Goal: Transaction & Acquisition: Purchase product/service

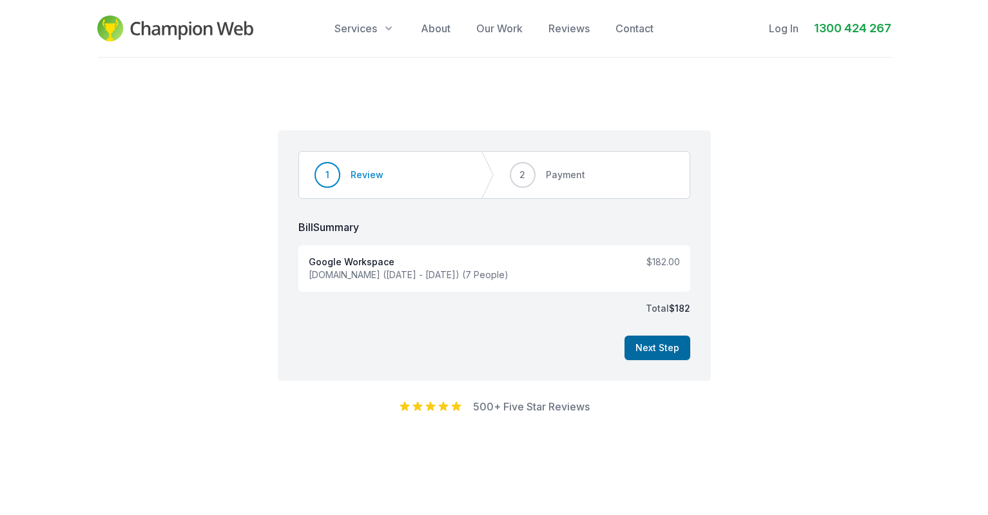
drag, startPoint x: 656, startPoint y: 355, endPoint x: 797, endPoint y: 342, distance: 141.1
click at [657, 355] on button "Next Step" at bounding box center [658, 347] width 66 height 25
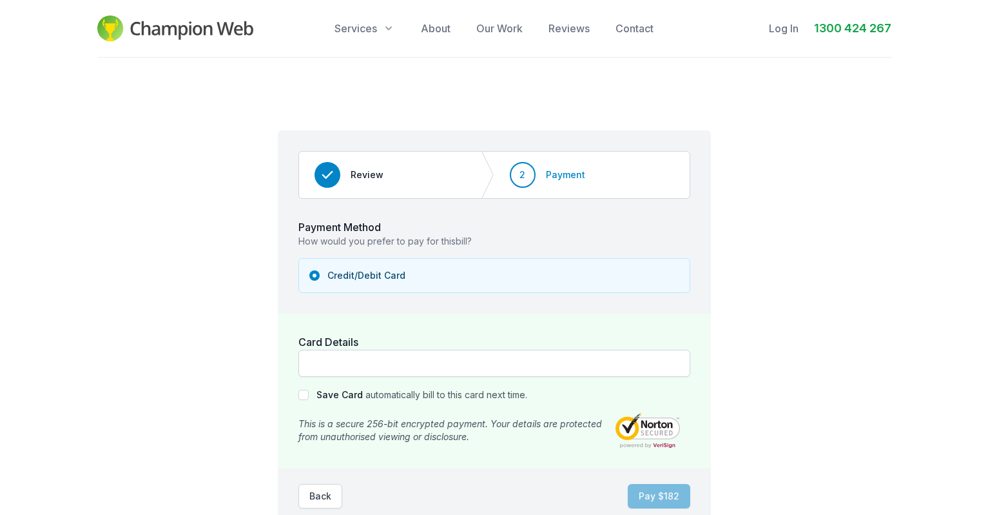
click at [422, 374] on div at bounding box center [495, 362] width 392 height 27
click at [430, 355] on div at bounding box center [495, 362] width 392 height 27
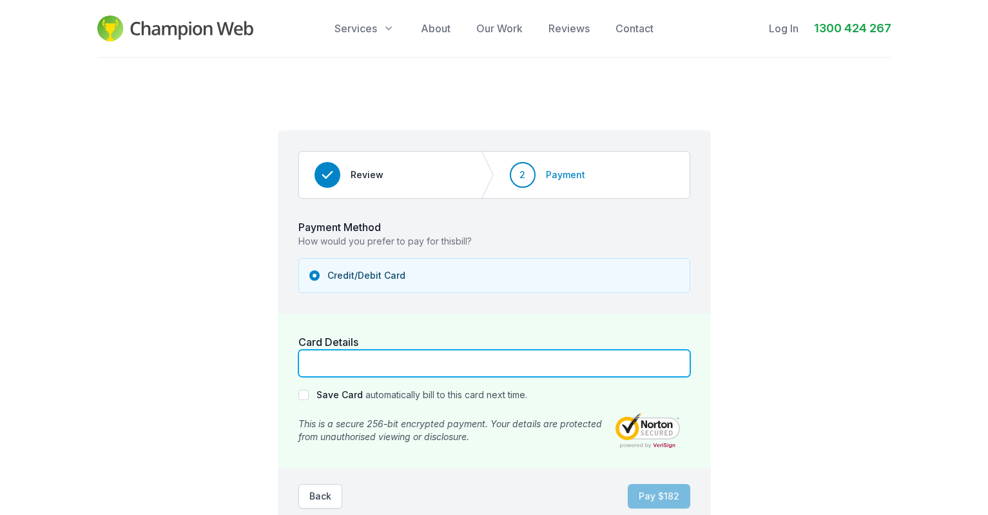
scroll to position [64, 0]
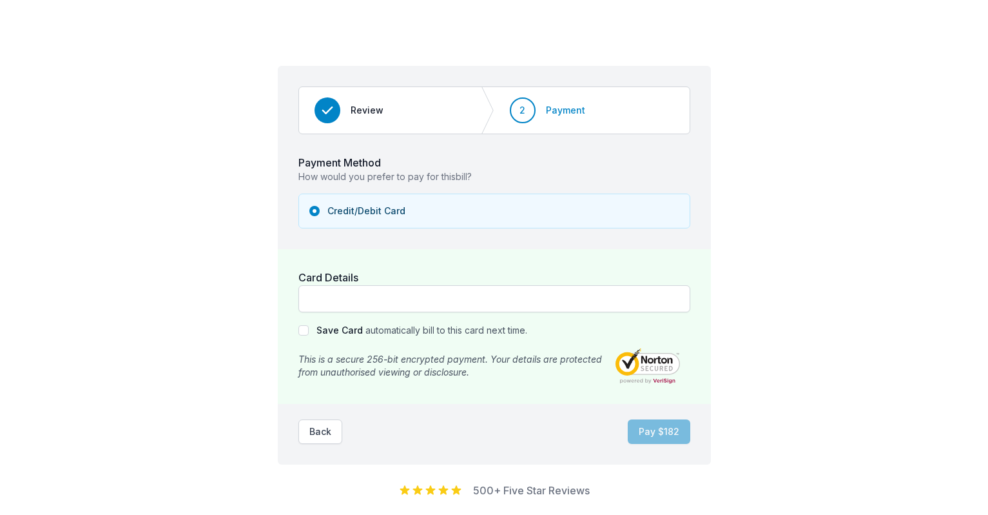
click at [380, 289] on div at bounding box center [495, 298] width 392 height 27
click at [673, 431] on button "Pay $ 182" at bounding box center [659, 431] width 63 height 25
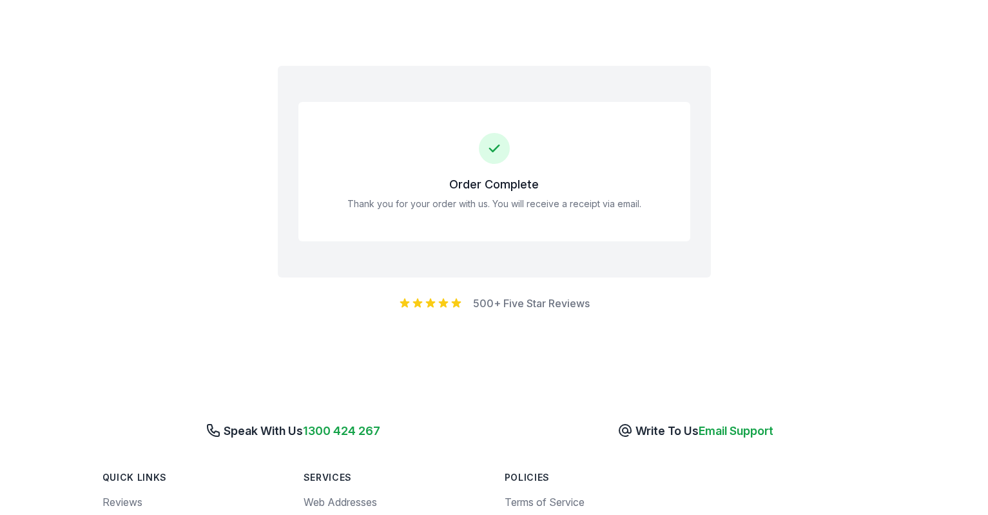
click at [788, 245] on div "Payment Method How would you prefer to pay for this bill ? Payment Method Credi…" at bounding box center [494, 187] width 988 height 387
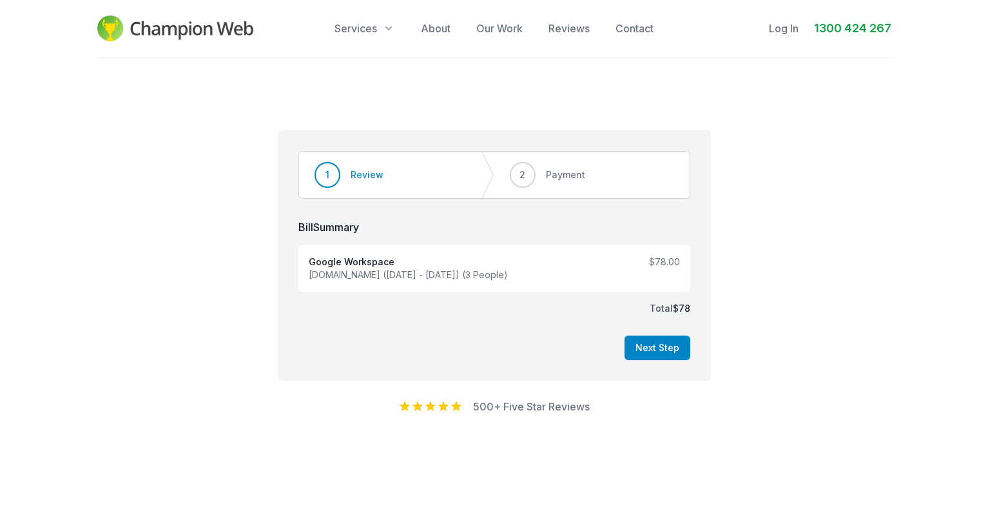
click at [493, 357] on div "Next Step" at bounding box center [495, 347] width 392 height 25
drag, startPoint x: 654, startPoint y: 343, endPoint x: 669, endPoint y: 344, distance: 15.5
click at [654, 344] on button "Next Step" at bounding box center [658, 347] width 66 height 25
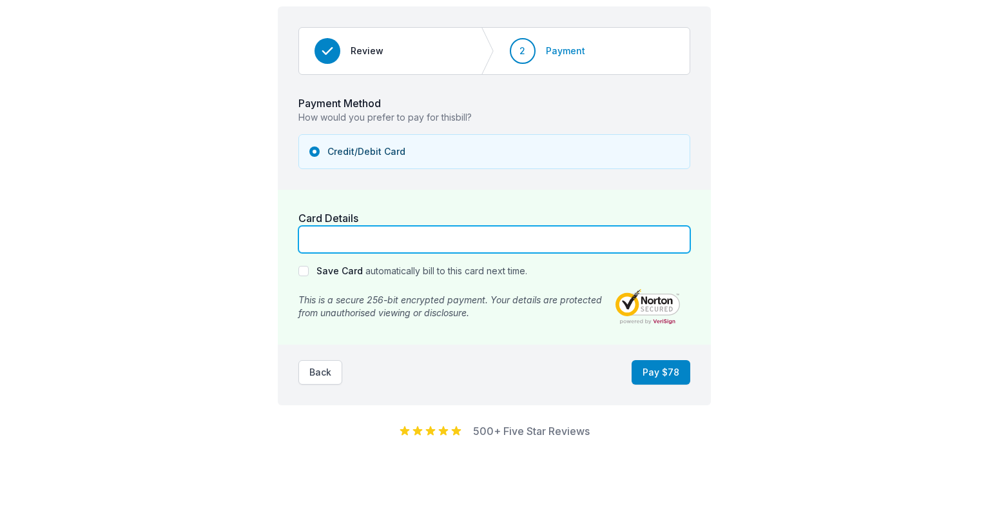
scroll to position [129, 0]
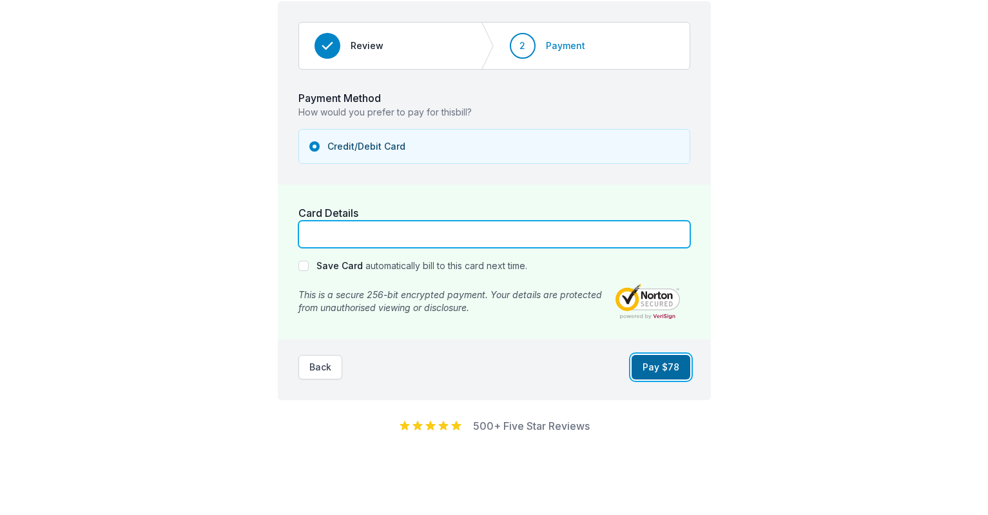
click at [664, 364] on button "Pay $ 78" at bounding box center [661, 367] width 59 height 25
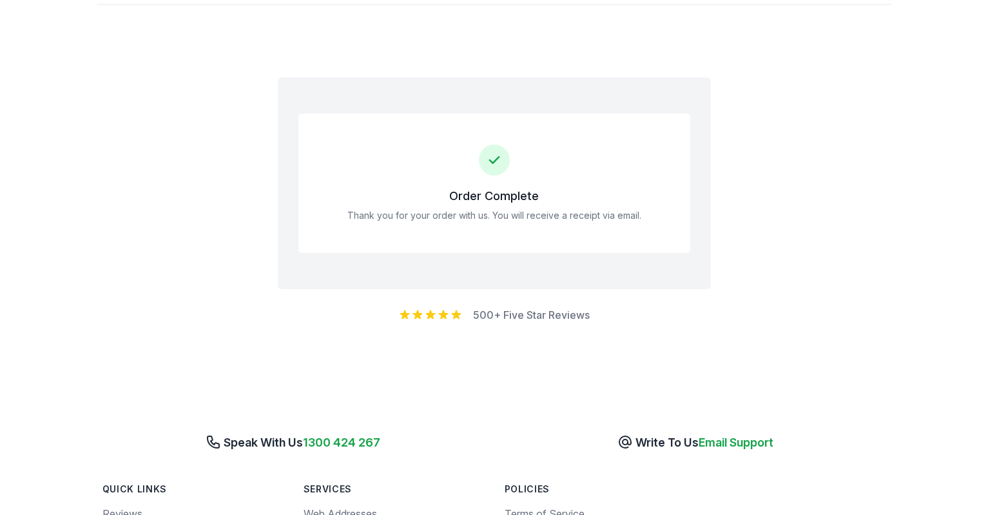
scroll to position [0, 0]
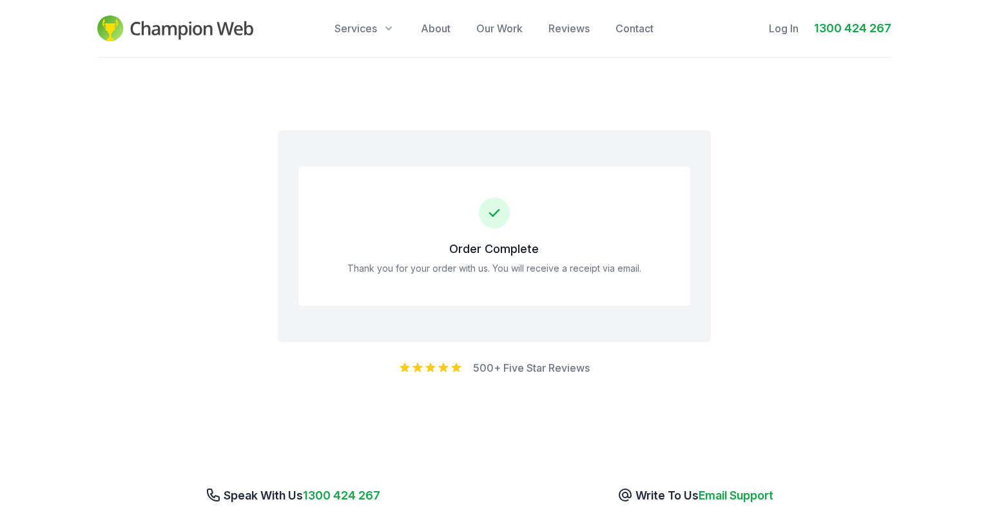
drag, startPoint x: 30, startPoint y: 164, endPoint x: 52, endPoint y: 160, distance: 22.9
click at [33, 165] on div "Payment Method How would you prefer to pay for this bill ? Payment Method Credi…" at bounding box center [494, 251] width 988 height 387
